Goal: Information Seeking & Learning: Get advice/opinions

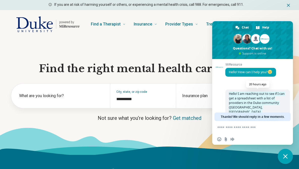
drag, startPoint x: 264, startPoint y: 102, endPoint x: 228, endPoint y: 95, distance: 36.5
click at [228, 95] on span "Hello! I am reaching out to see if I can get a spreadsheet with a list of provi…" at bounding box center [257, 124] width 65 height 68
copy span "Hello! I am reaching out to see if I can get a spreadsheet with a list of provi…"
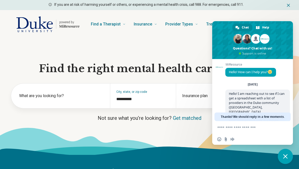
click at [228, 130] on textarea "Compose your message..." at bounding box center [247, 127] width 60 height 5
paste textarea "**********"
type textarea "**********"
click at [196, 42] on section "**********" at bounding box center [149, 96] width 299 height 116
click at [286, 155] on span "Close chat" at bounding box center [285, 156] width 5 height 5
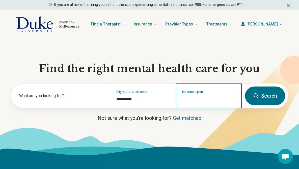
click at [214, 99] on input "Insurance plan" at bounding box center [208, 99] width 53 height 6
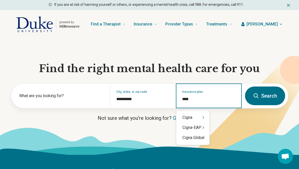
type input "*****"
click at [204, 117] on icon "Suggestions" at bounding box center [203, 117] width 4 height 4
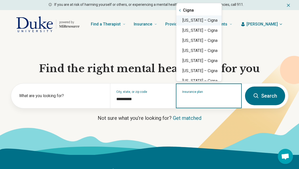
click at [210, 21] on div "North Carolina – Cigna" at bounding box center [198, 20] width 45 height 10
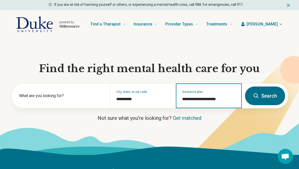
type input "**********"
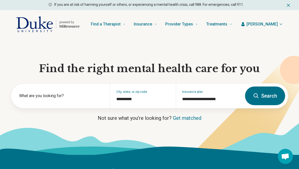
click at [266, 97] on button "Search" at bounding box center [265, 95] width 40 height 19
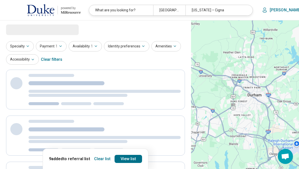
select select "***"
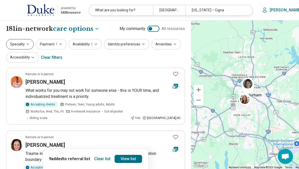
click at [27, 42] on icon "button" at bounding box center [28, 44] width 4 height 4
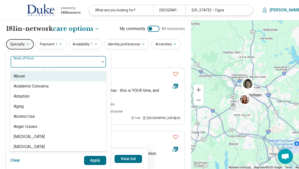
click at [27, 61] on div "Areas of focus" at bounding box center [58, 62] width 96 height 12
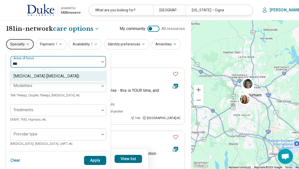
type input "****"
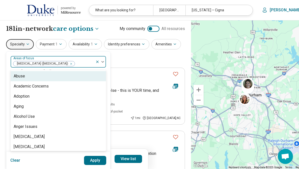
click at [40, 57] on div "[MEDICAL_DATA] ([MEDICAL_DATA])" at bounding box center [53, 61] width 85 height 11
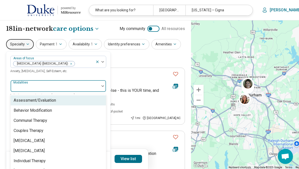
click at [38, 86] on div at bounding box center [55, 87] width 85 height 7
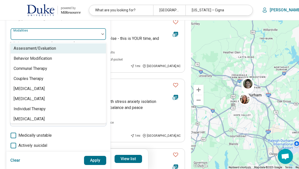
scroll to position [51, 0]
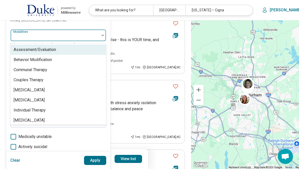
click at [54, 48] on div "Assessment/Evaluation" at bounding box center [35, 50] width 42 height 6
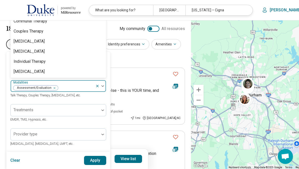
scroll to position [10, 0]
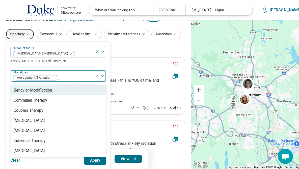
click at [74, 161] on div "Clear Apply" at bounding box center [58, 160] width 104 height 17
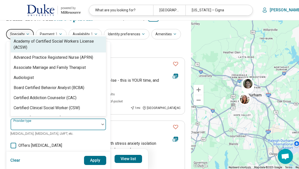
click at [39, 122] on div at bounding box center [55, 124] width 89 height 11
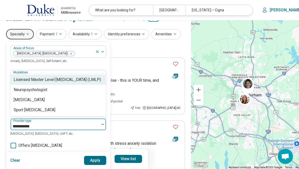
type input "**********"
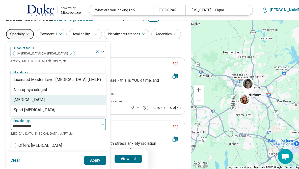
click at [22, 100] on div "[MEDICAL_DATA]" at bounding box center [29, 100] width 31 height 6
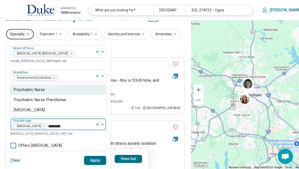
type input "*********"
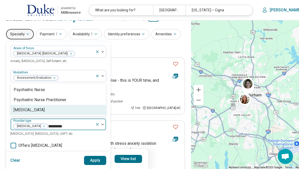
click at [28, 112] on div "[MEDICAL_DATA]" at bounding box center [29, 110] width 31 height 6
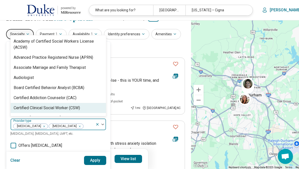
click at [89, 159] on button "Apply" at bounding box center [95, 160] width 22 height 9
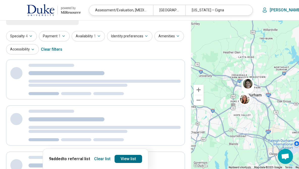
scroll to position [4, 0]
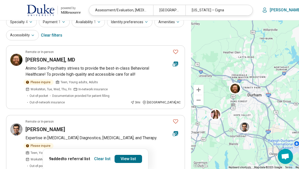
scroll to position [23, 0]
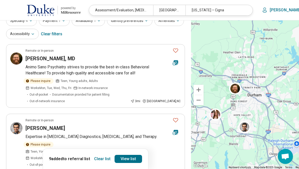
click at [98, 159] on button "Clear list" at bounding box center [102, 159] width 20 height 8
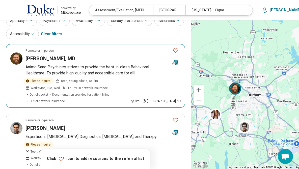
click at [172, 51] on icon "Favorite" at bounding box center [175, 50] width 6 height 6
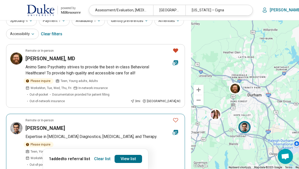
click at [172, 117] on icon "Favorite" at bounding box center [175, 120] width 6 height 6
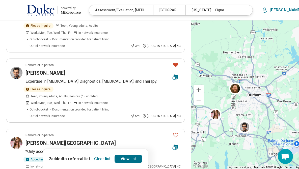
scroll to position [100, 0]
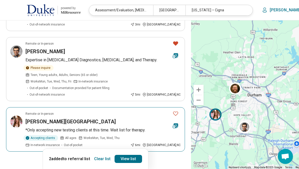
click at [172, 110] on icon "Favorite" at bounding box center [175, 113] width 6 height 6
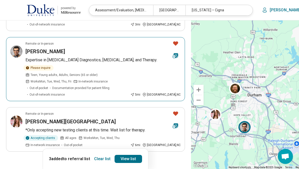
scroll to position [116, 0]
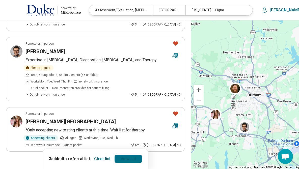
click at [114, 155] on link "View list" at bounding box center [127, 159] width 27 height 8
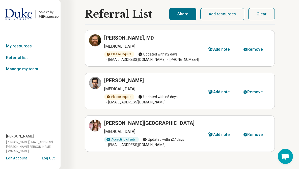
click at [185, 12] on button "Share" at bounding box center [182, 14] width 27 height 12
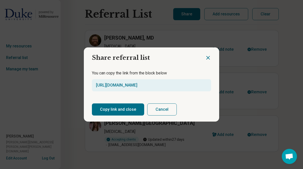
click at [118, 113] on button "Copy link and close" at bounding box center [118, 109] width 52 height 12
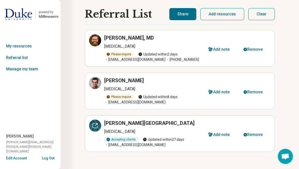
click at [96, 123] on icon at bounding box center [95, 126] width 6 height 6
click at [184, 17] on button "Share" at bounding box center [182, 14] width 27 height 12
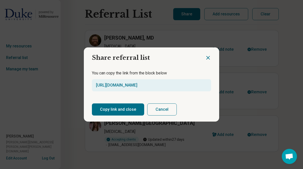
click at [109, 105] on button "Copy link and close" at bounding box center [118, 109] width 52 height 12
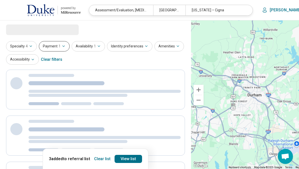
select select "***"
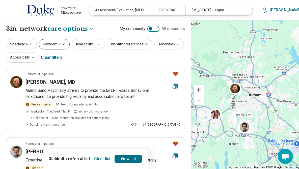
click at [55, 45] on button "Payment 1" at bounding box center [54, 44] width 31 height 10
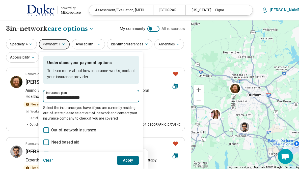
click at [98, 97] on input "**********" at bounding box center [91, 98] width 90 height 6
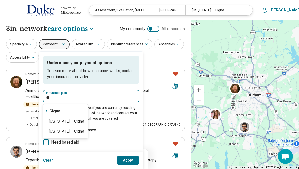
type input "*"
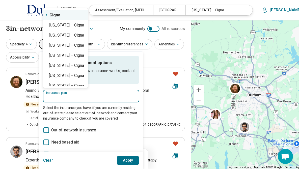
click at [47, 14] on icon "Suggestions" at bounding box center [46, 15] width 4 height 4
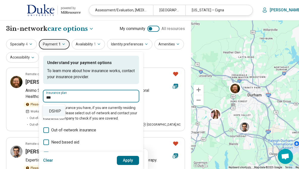
click at [59, 115] on div "DSHIP" at bounding box center [54, 111] width 22 height 10
type input "*****"
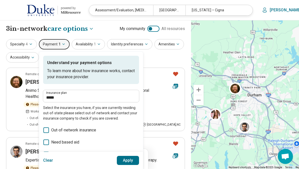
click at [121, 160] on button "Apply" at bounding box center [128, 160] width 22 height 9
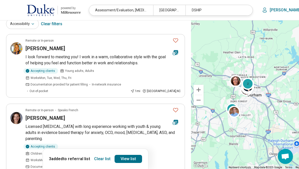
scroll to position [44, 0]
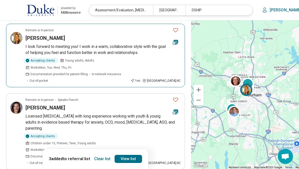
click at [173, 30] on icon "Favorite" at bounding box center [175, 30] width 5 height 4
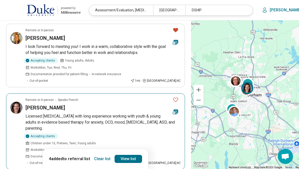
click at [173, 98] on icon "Favorite" at bounding box center [175, 100] width 5 height 4
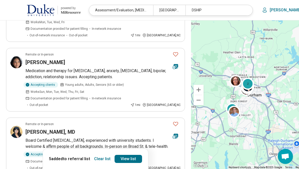
scroll to position [172, 0]
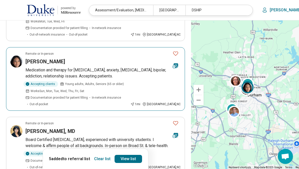
click at [172, 50] on icon "Favorite" at bounding box center [175, 53] width 6 height 6
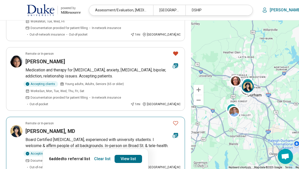
click at [172, 120] on icon "Favorite" at bounding box center [175, 123] width 6 height 6
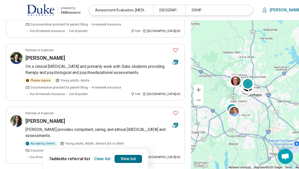
scroll to position [326, 0]
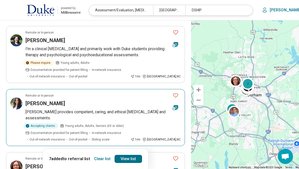
click at [172, 92] on icon "Favorite" at bounding box center [175, 95] width 6 height 6
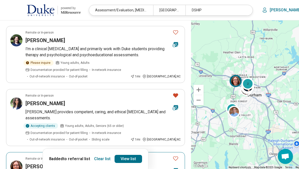
click at [172, 155] on icon "Favorite" at bounding box center [175, 158] width 6 height 6
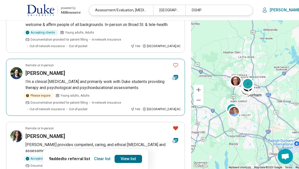
click at [173, 63] on icon "Favorite" at bounding box center [175, 65] width 5 height 4
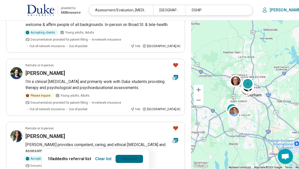
click at [123, 159] on link "View list" at bounding box center [128, 159] width 27 height 8
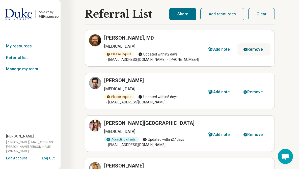
click at [256, 48] on div "Remove" at bounding box center [254, 49] width 15 height 4
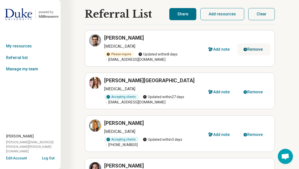
click at [256, 48] on div "Remove" at bounding box center [254, 49] width 15 height 4
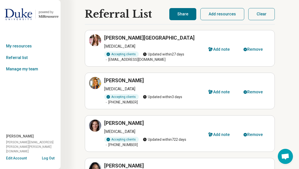
click at [184, 19] on button "Share" at bounding box center [182, 14] width 27 height 12
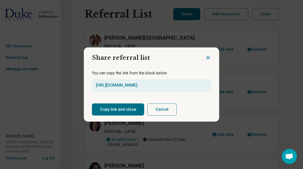
click at [110, 107] on button "Copy link and close" at bounding box center [118, 109] width 52 height 12
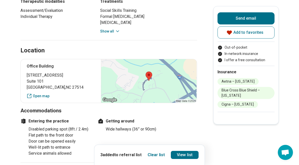
scroll to position [323, 0]
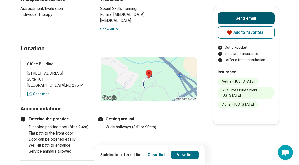
click at [253, 17] on button "Send email" at bounding box center [245, 18] width 57 height 12
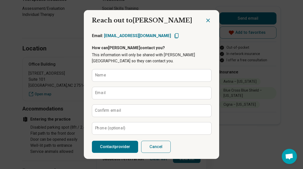
click at [206, 19] on icon "Close dialog" at bounding box center [207, 20] width 3 height 3
